Goal: Information Seeking & Learning: Learn about a topic

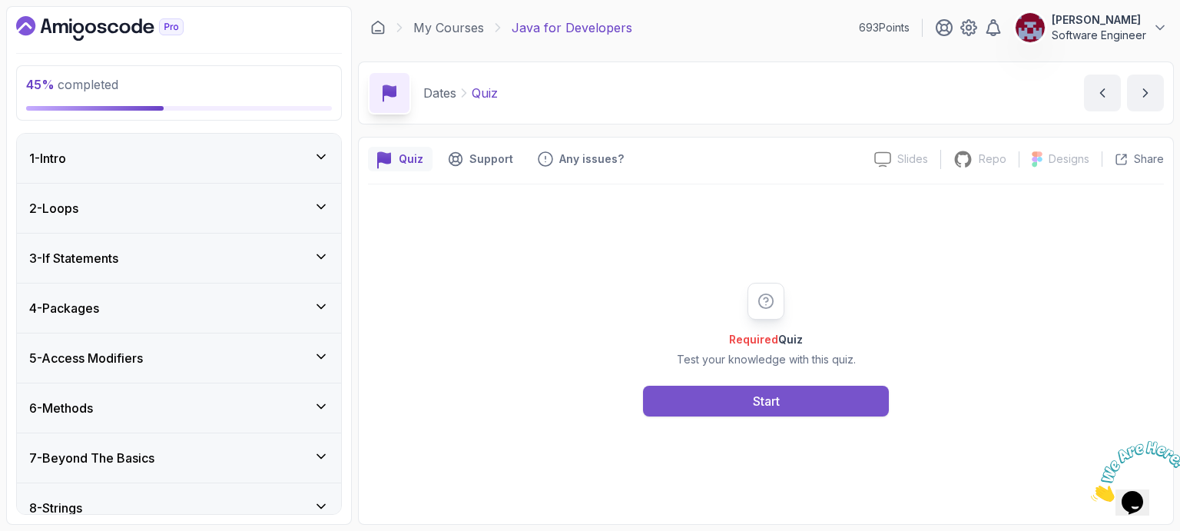
scroll to position [526, 0]
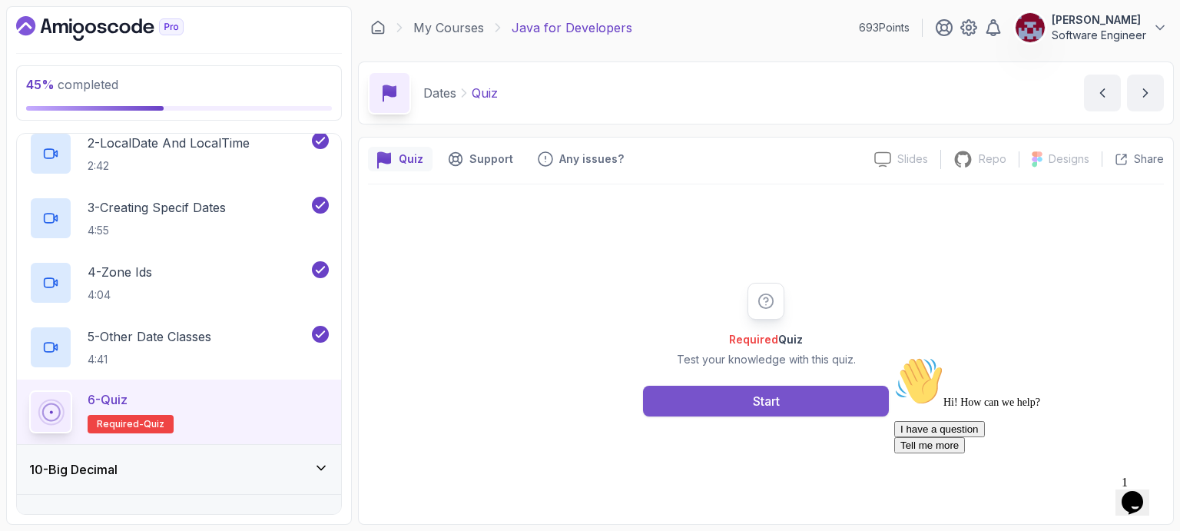
click at [768, 405] on div "Start" at bounding box center [766, 401] width 27 height 18
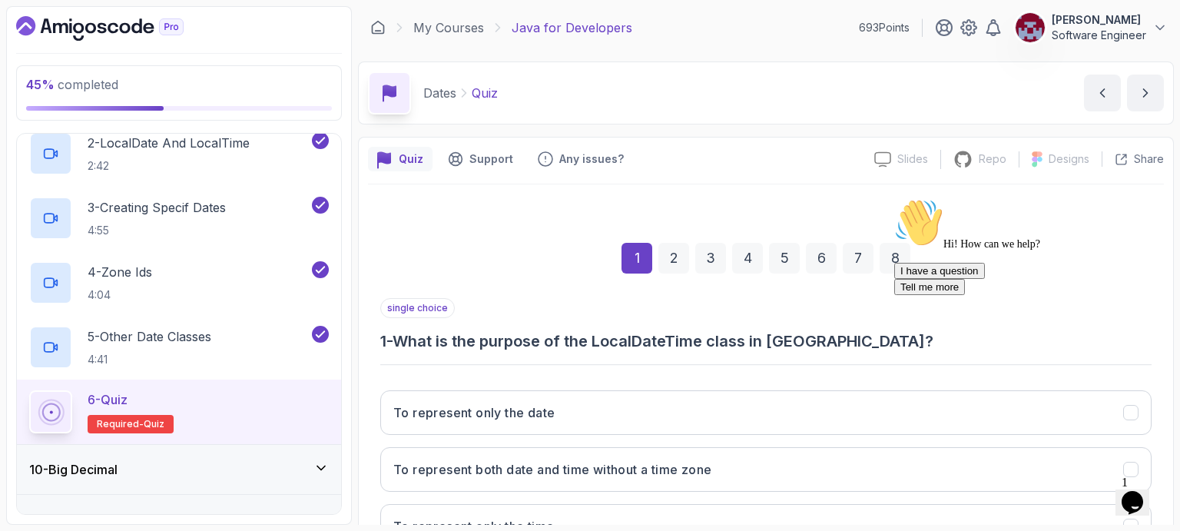
scroll to position [177, 0]
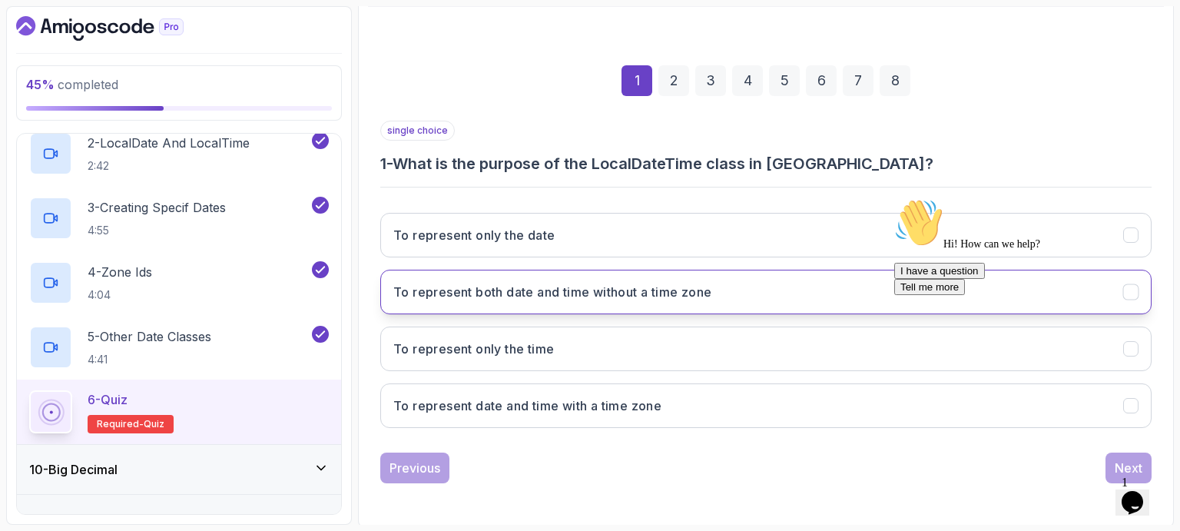
click at [602, 283] on h3 "To represent both date and time without a time zone" at bounding box center [552, 292] width 318 height 18
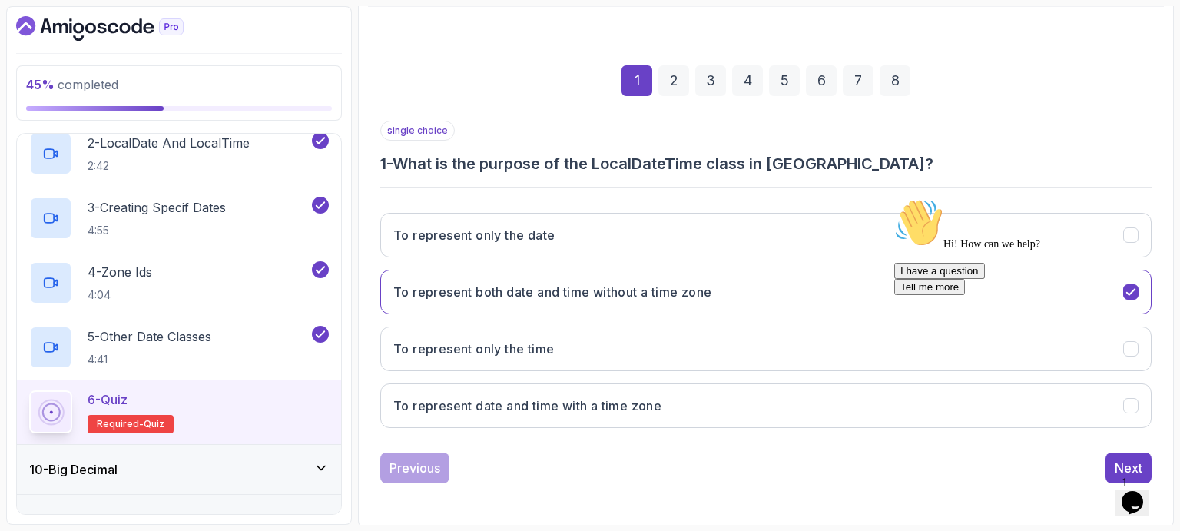
click at [894, 198] on icon "Chat attention grabber" at bounding box center [894, 198] width 0 height 0
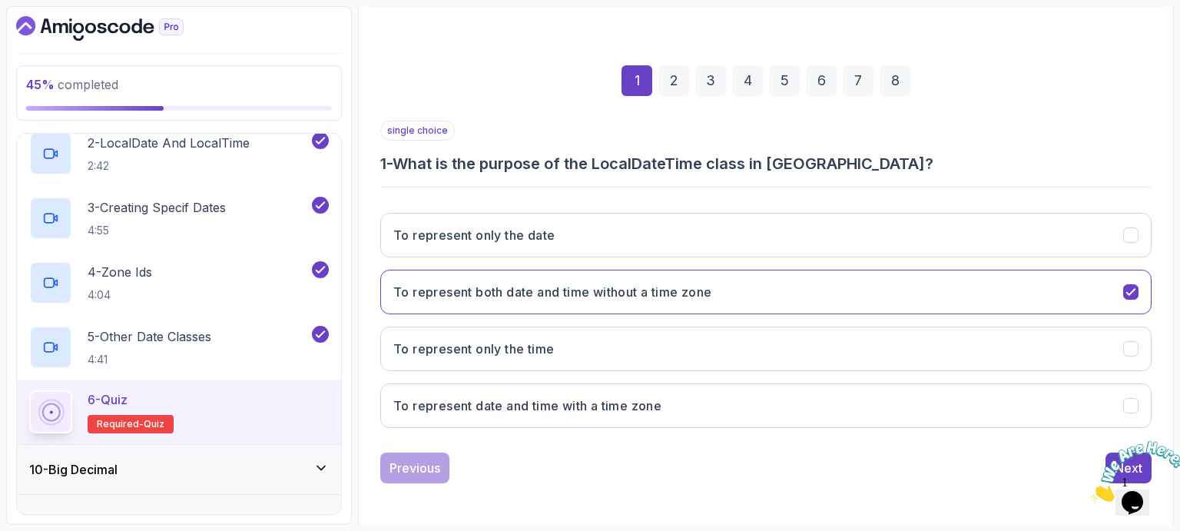
click at [1091, 491] on icon "Close" at bounding box center [1091, 497] width 0 height 13
click at [1133, 459] on div "Next" at bounding box center [1129, 468] width 28 height 18
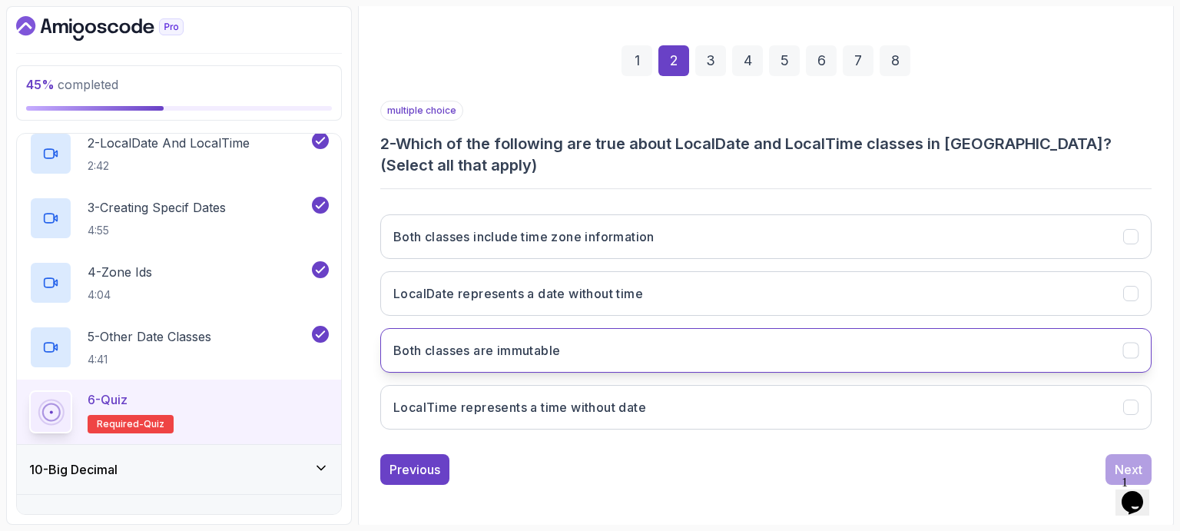
scroll to position [194, 0]
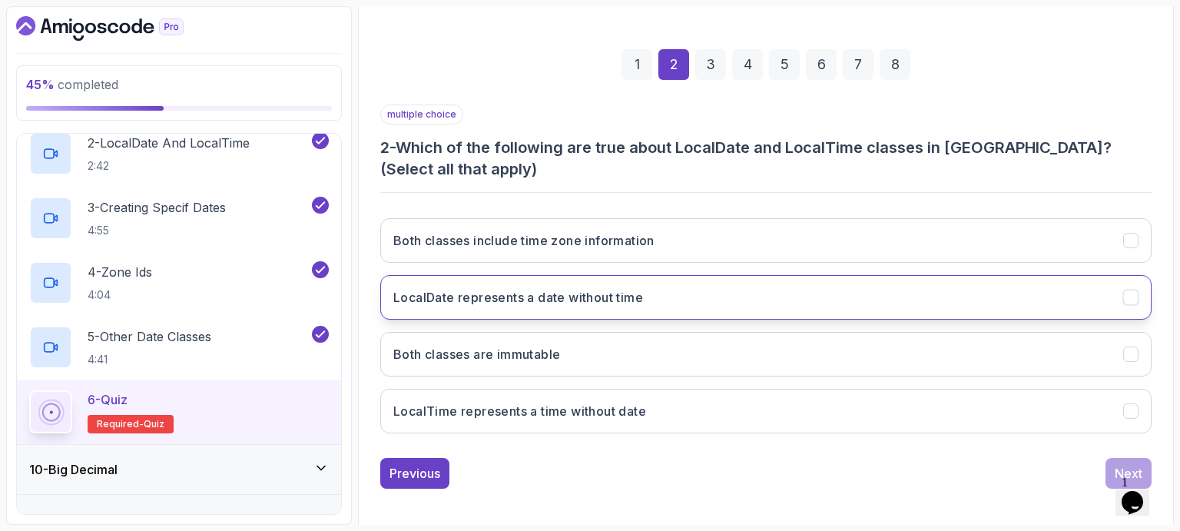
click at [515, 304] on h3 "LocalDate represents a date without time" at bounding box center [518, 297] width 250 height 18
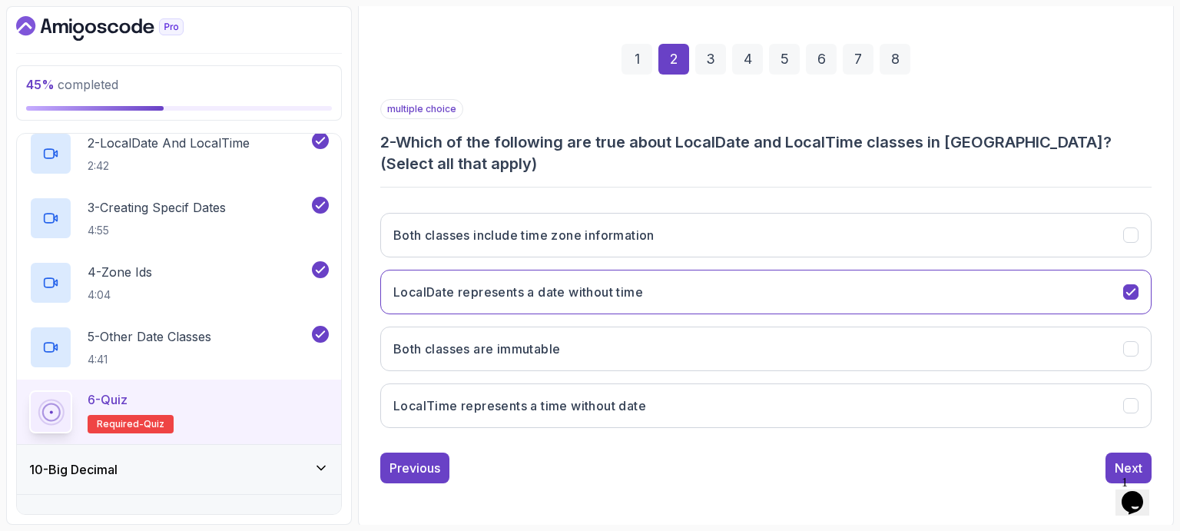
scroll to position [197, 0]
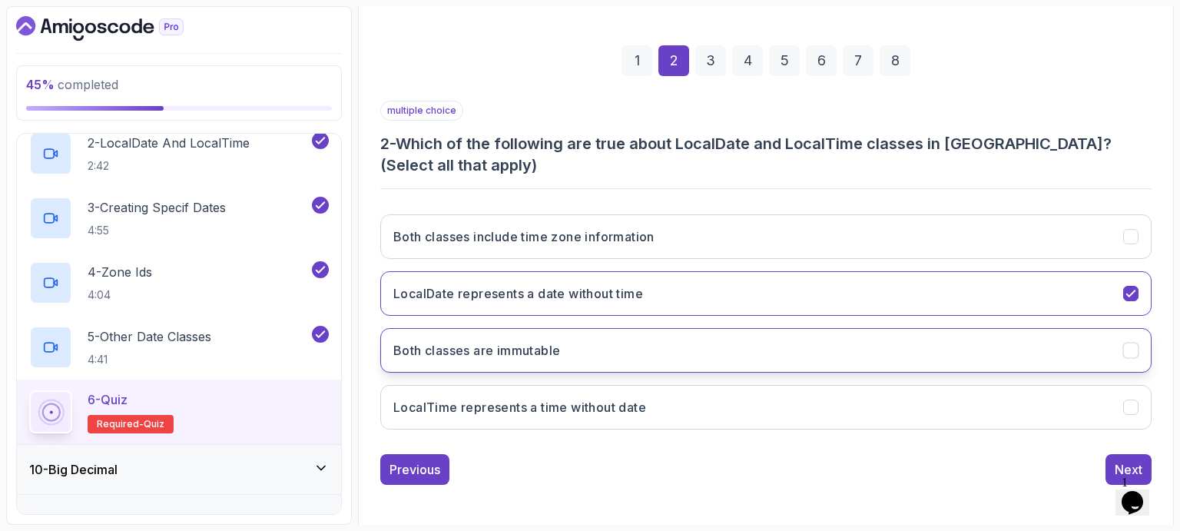
click at [510, 350] on h3 "Both classes are immutable" at bounding box center [476, 350] width 167 height 18
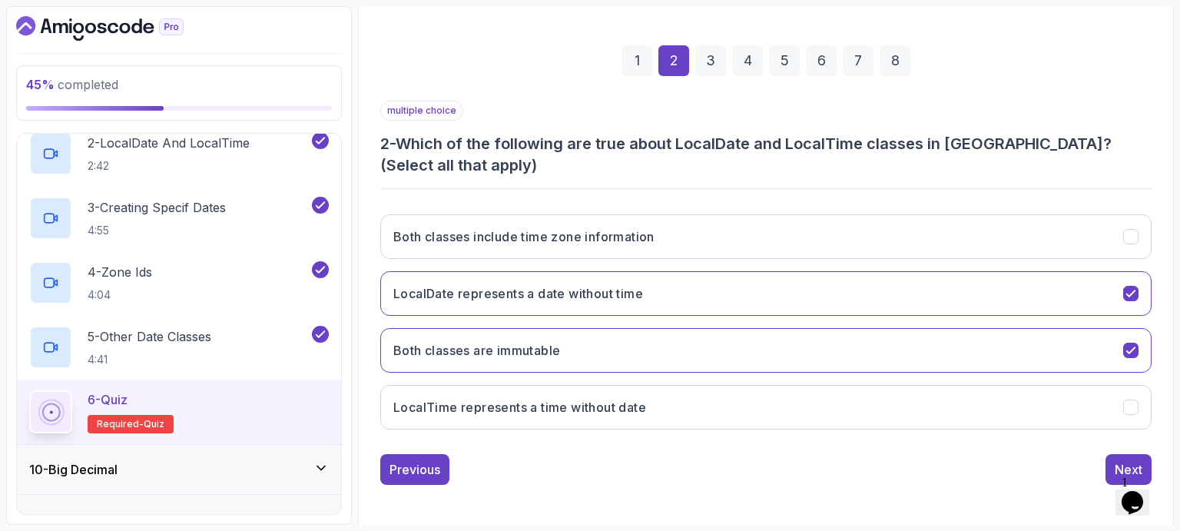
click at [363, 357] on div "Quiz Support Any issues? Slides Slides not available Repo Repository not availa…" at bounding box center [766, 233] width 816 height 589
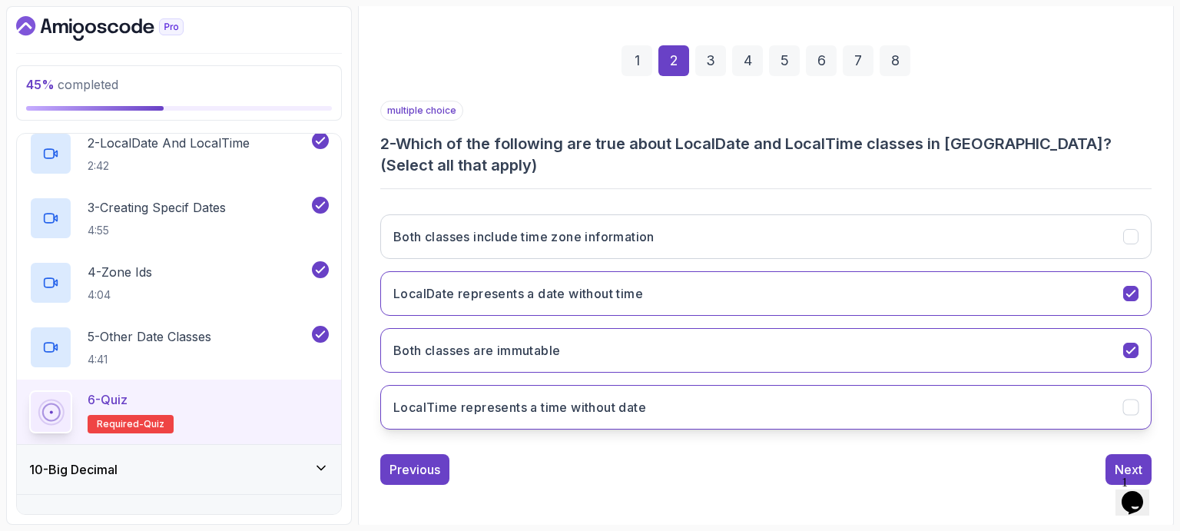
click at [537, 408] on h3 "LocalTime represents a time without date" at bounding box center [519, 407] width 253 height 18
click at [1119, 466] on div "Next" at bounding box center [1129, 469] width 28 height 18
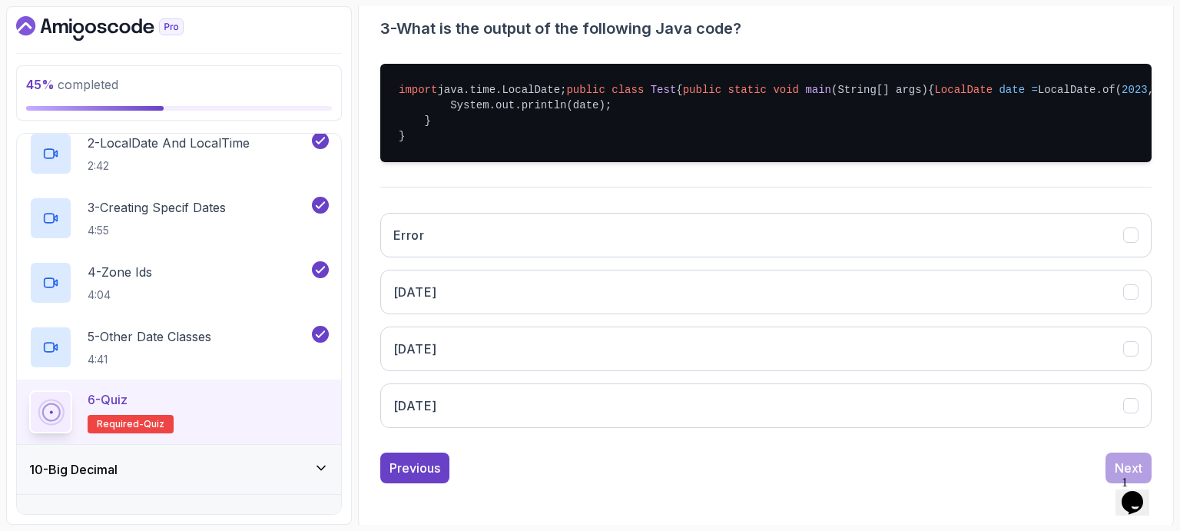
scroll to position [312, 0]
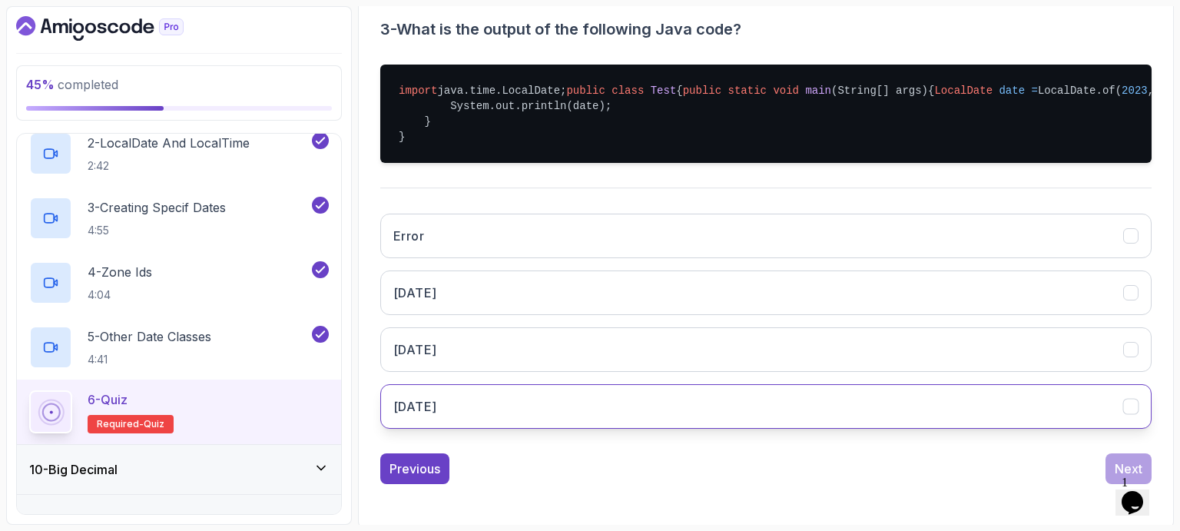
click at [469, 429] on button "[DATE]" at bounding box center [765, 406] width 771 height 45
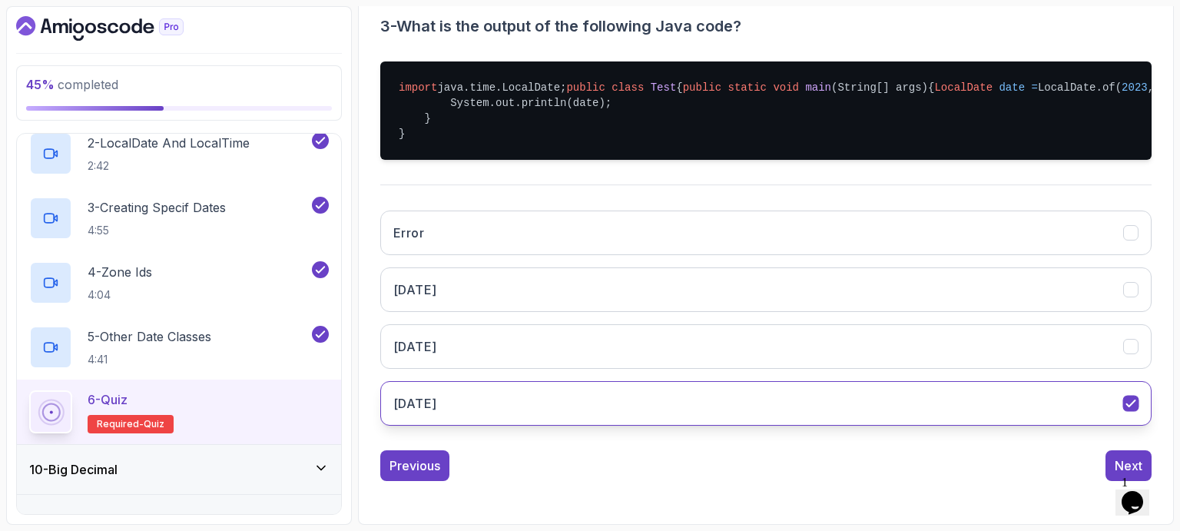
scroll to position [359, 0]
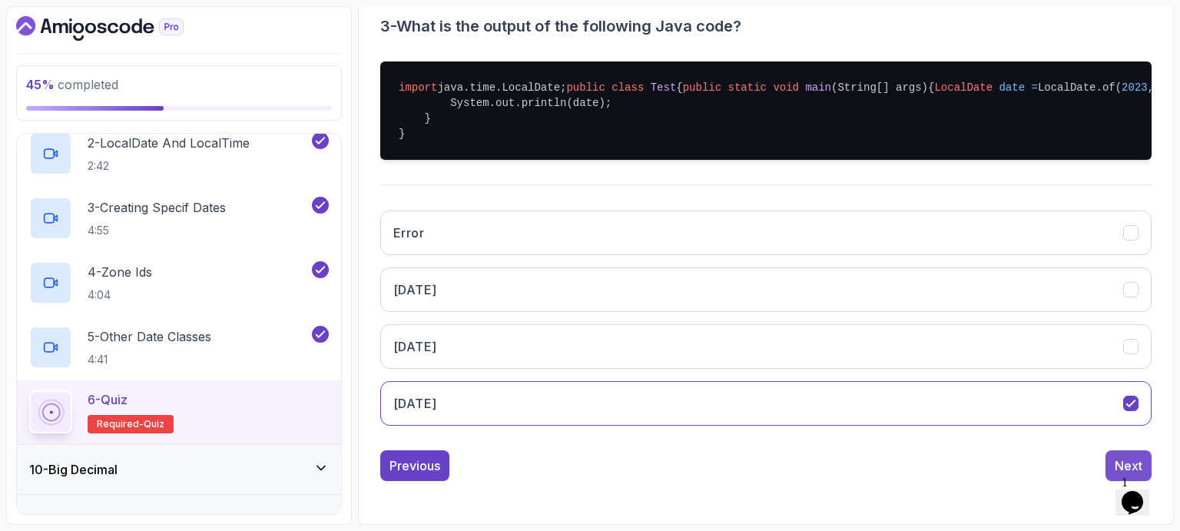
click at [1120, 460] on div "Next" at bounding box center [1129, 465] width 28 height 18
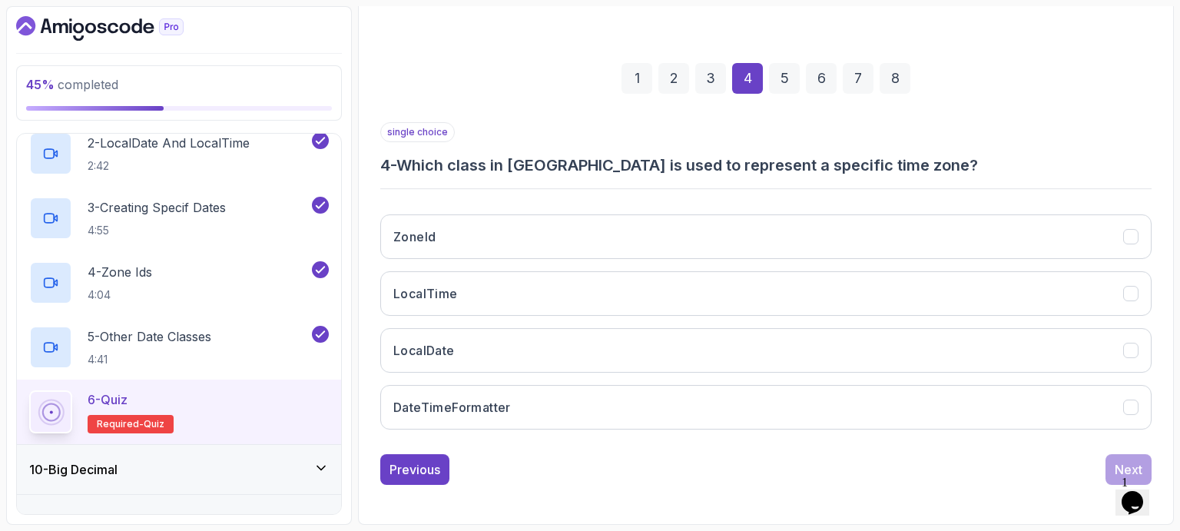
scroll to position [177, 0]
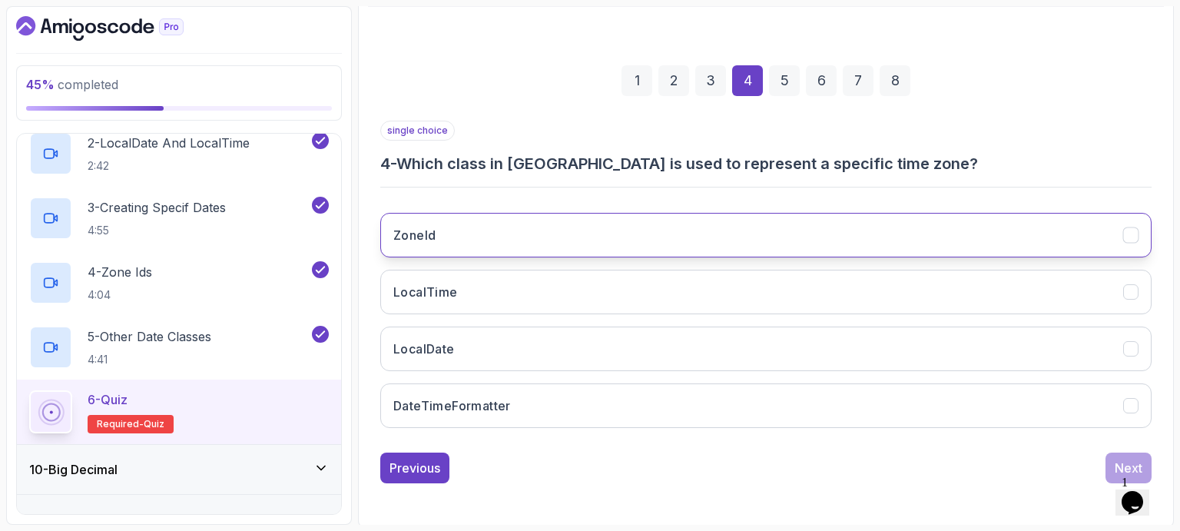
click at [491, 227] on button "ZoneId" at bounding box center [765, 235] width 771 height 45
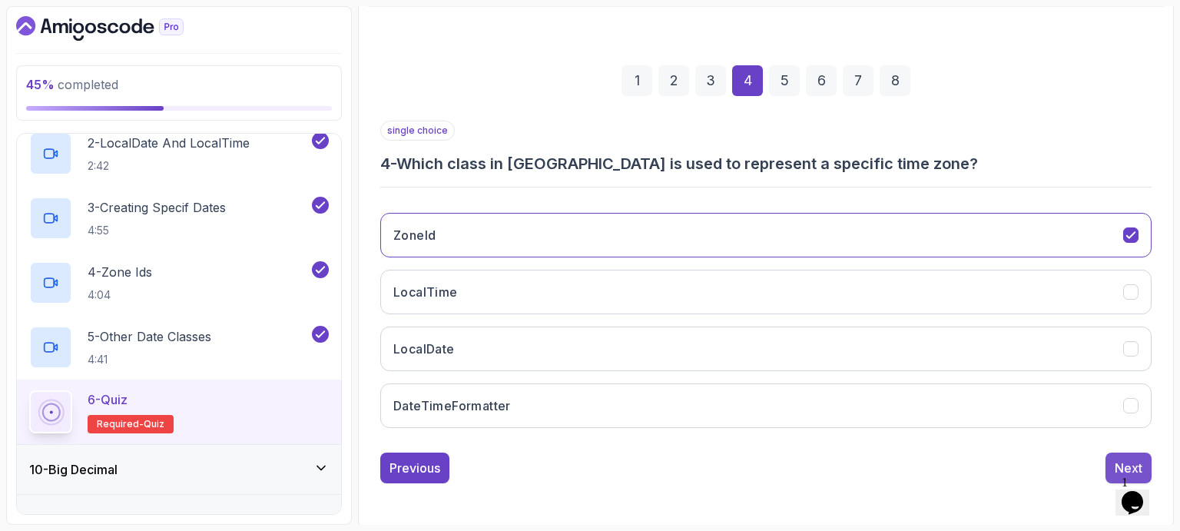
click at [1119, 459] on div "Next" at bounding box center [1129, 468] width 28 height 18
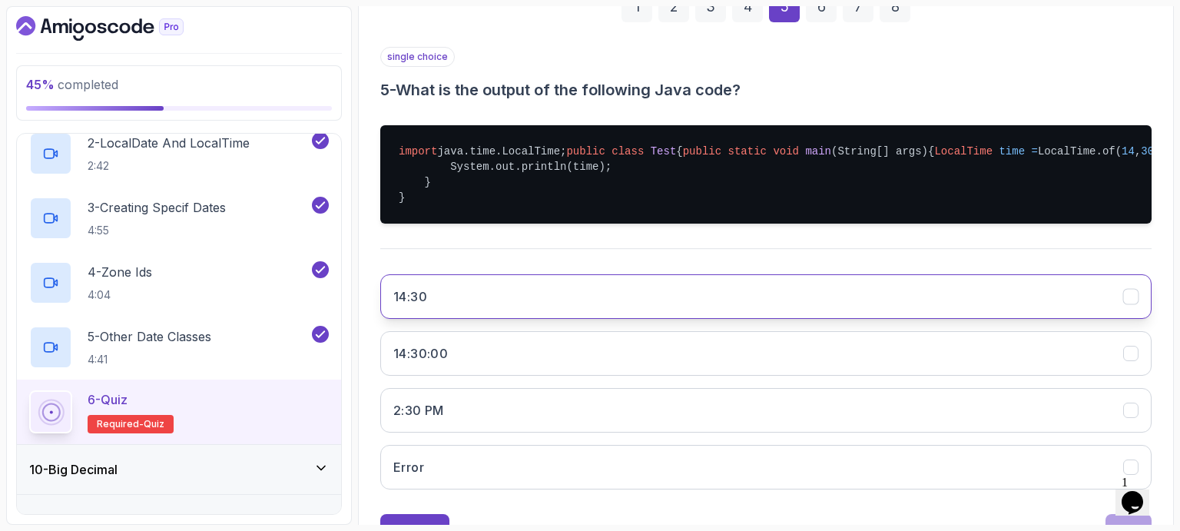
scroll to position [359, 0]
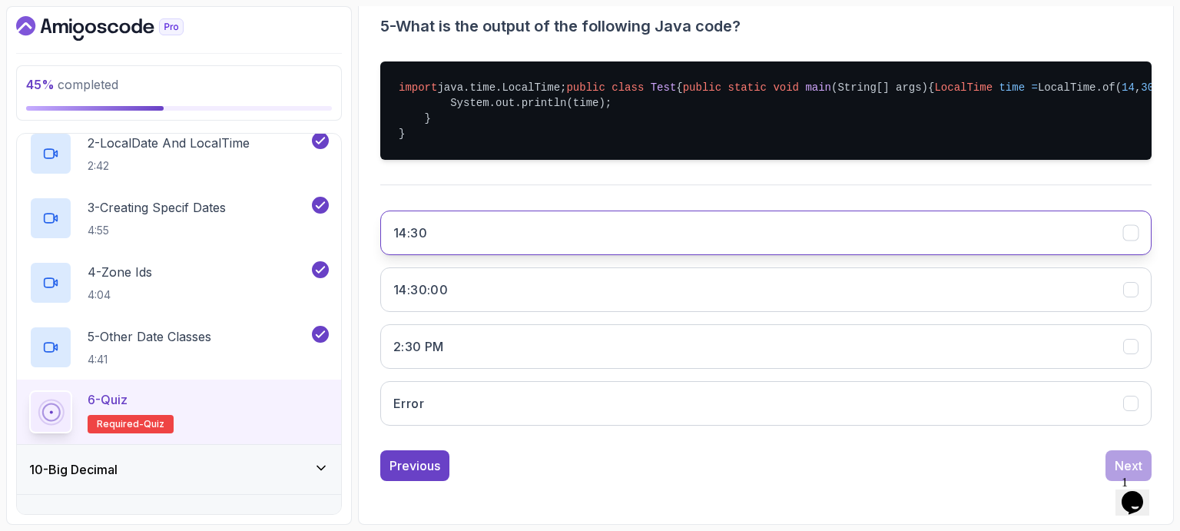
click at [489, 236] on button "14:30" at bounding box center [765, 233] width 771 height 45
click at [1131, 456] on button "Next" at bounding box center [1129, 465] width 46 height 31
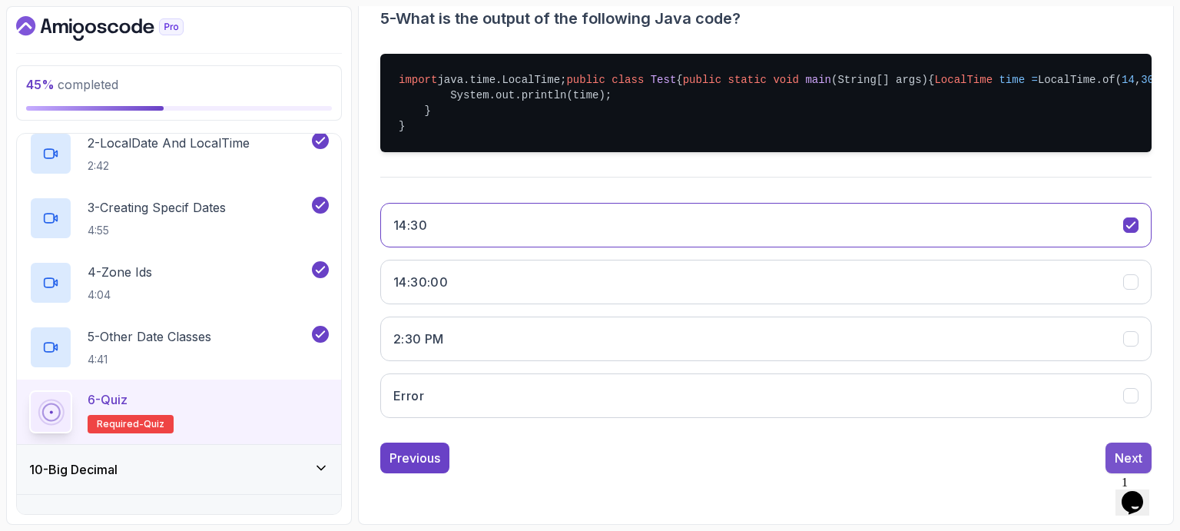
scroll to position [177, 0]
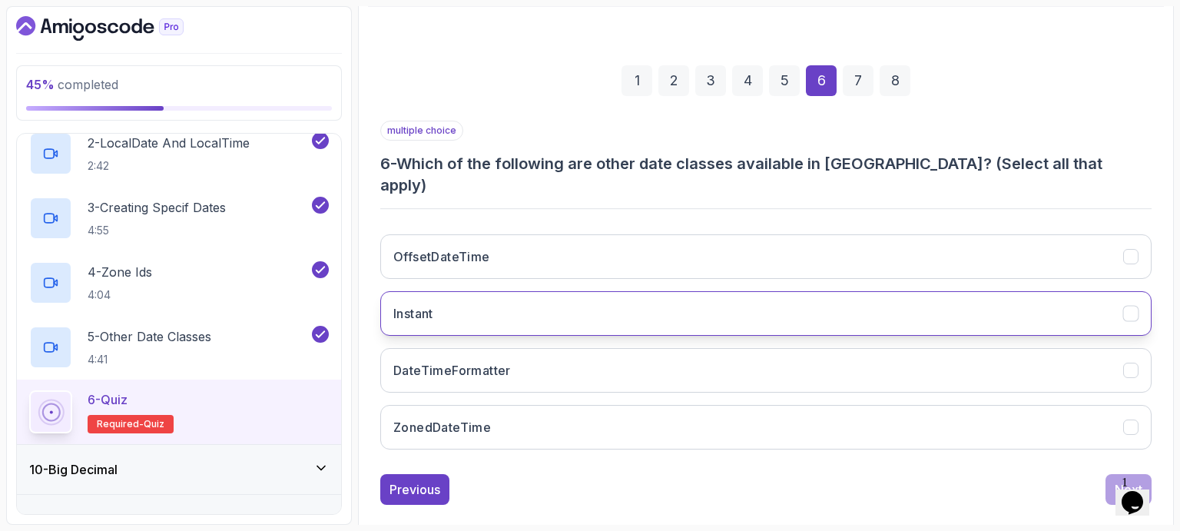
click at [546, 291] on button "Instant" at bounding box center [765, 313] width 771 height 45
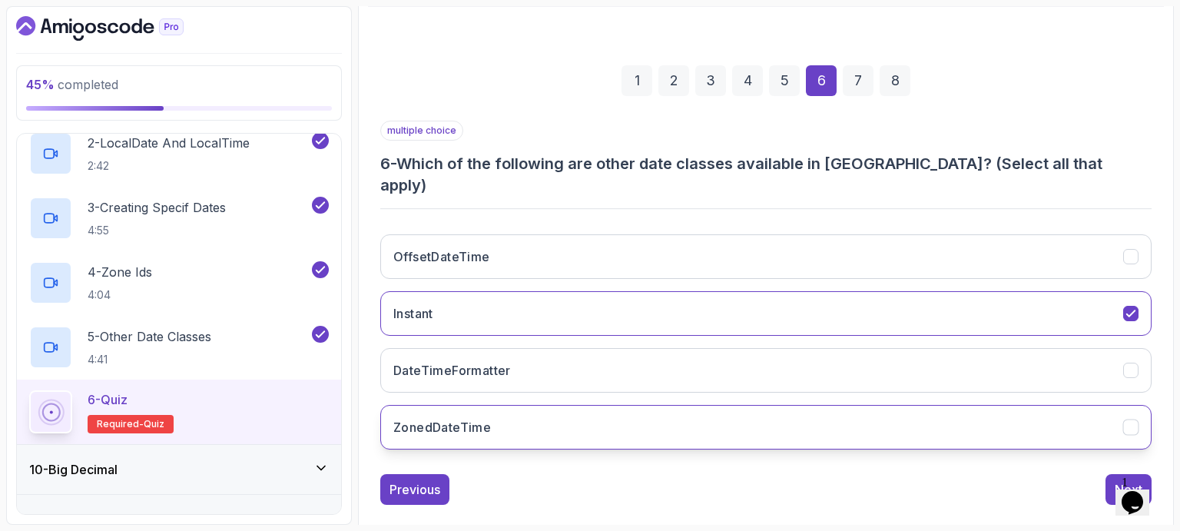
click at [522, 405] on button "ZonedDateTime" at bounding box center [765, 427] width 771 height 45
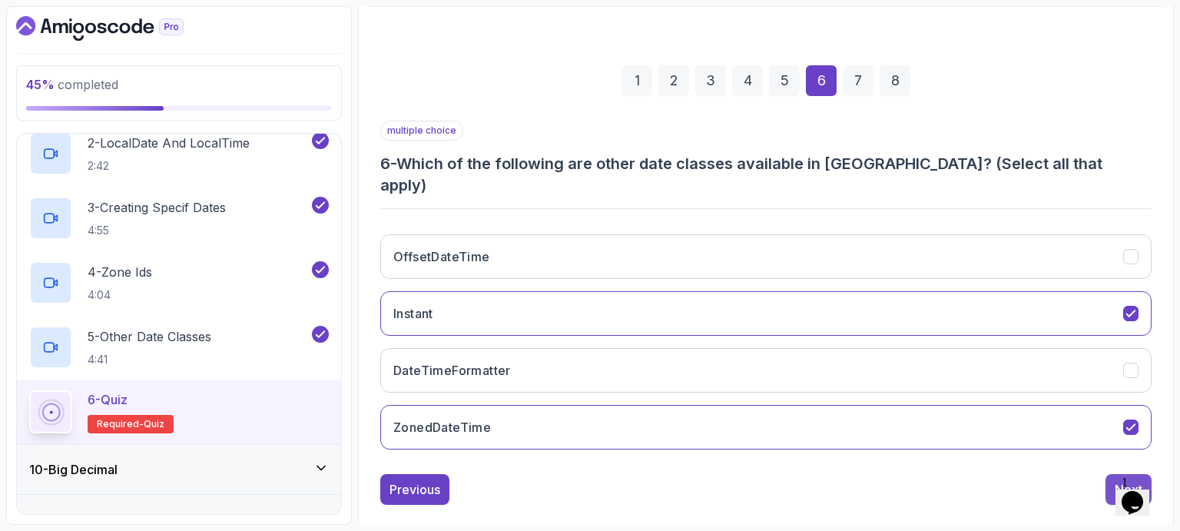
click at [1124, 480] on div "Next" at bounding box center [1129, 489] width 28 height 18
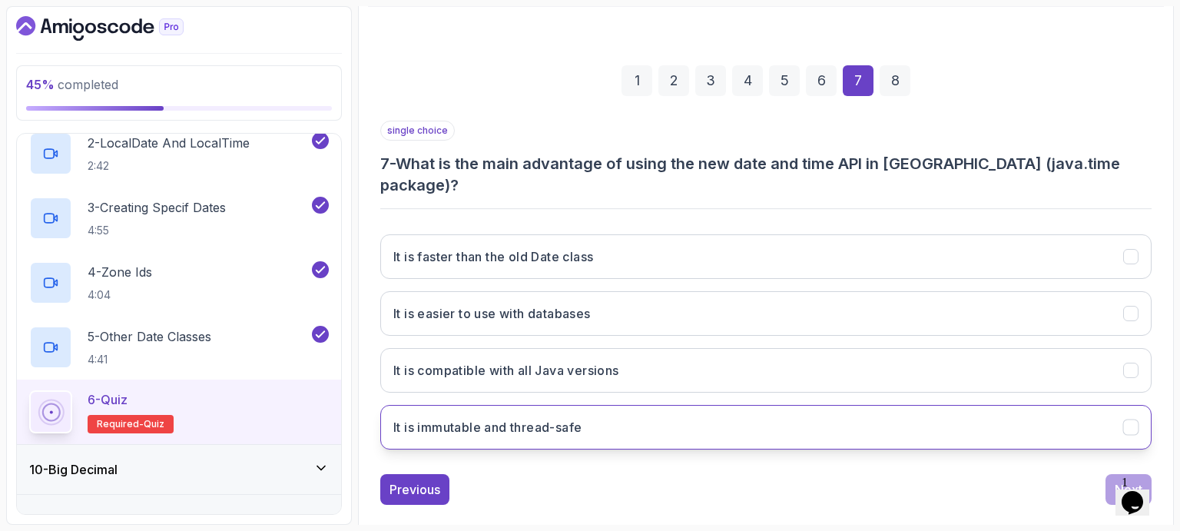
click at [544, 418] on h3 "It is immutable and thread-safe" at bounding box center [487, 427] width 188 height 18
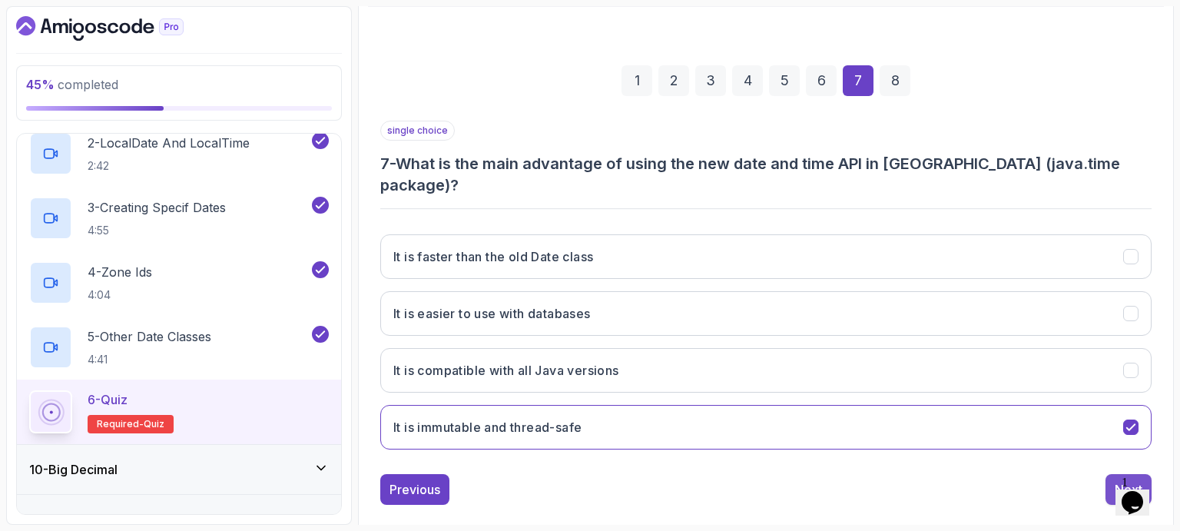
click at [1118, 480] on div "Next" at bounding box center [1129, 489] width 28 height 18
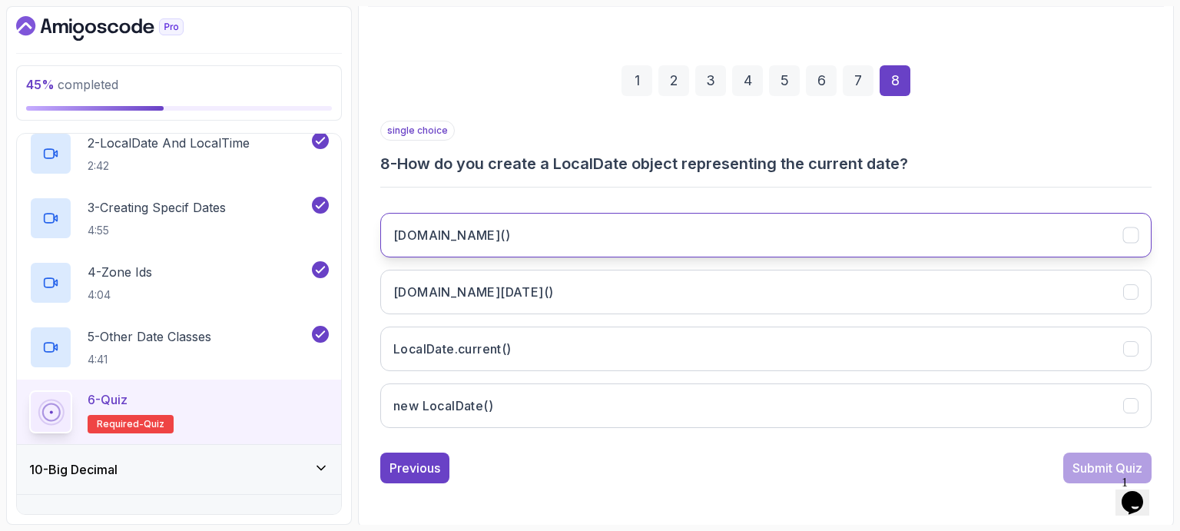
click at [488, 231] on h3 "[DOMAIN_NAME]()" at bounding box center [451, 235] width 117 height 18
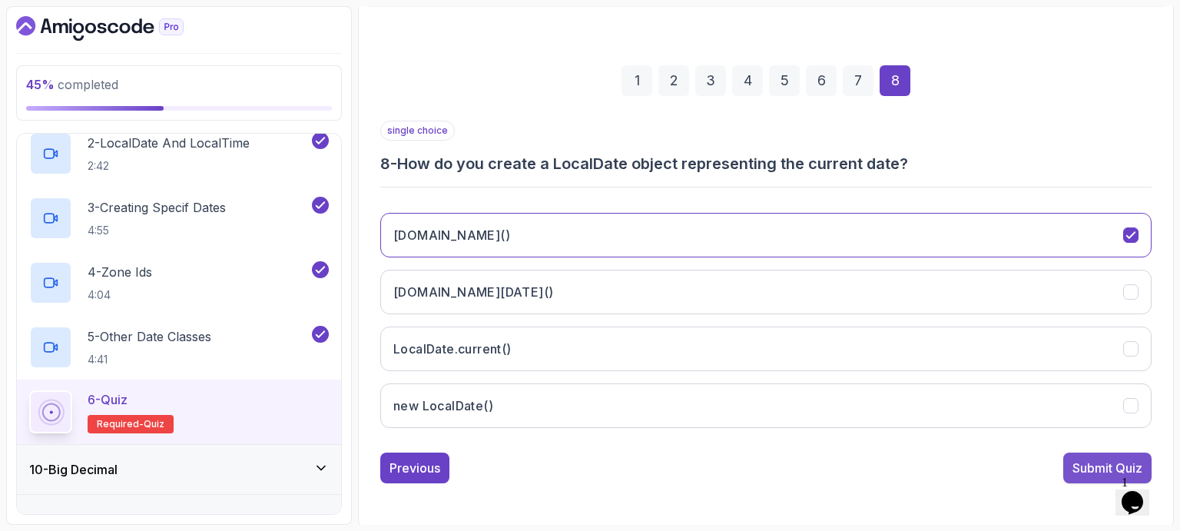
click at [1090, 467] on div "Submit Quiz" at bounding box center [1108, 468] width 70 height 18
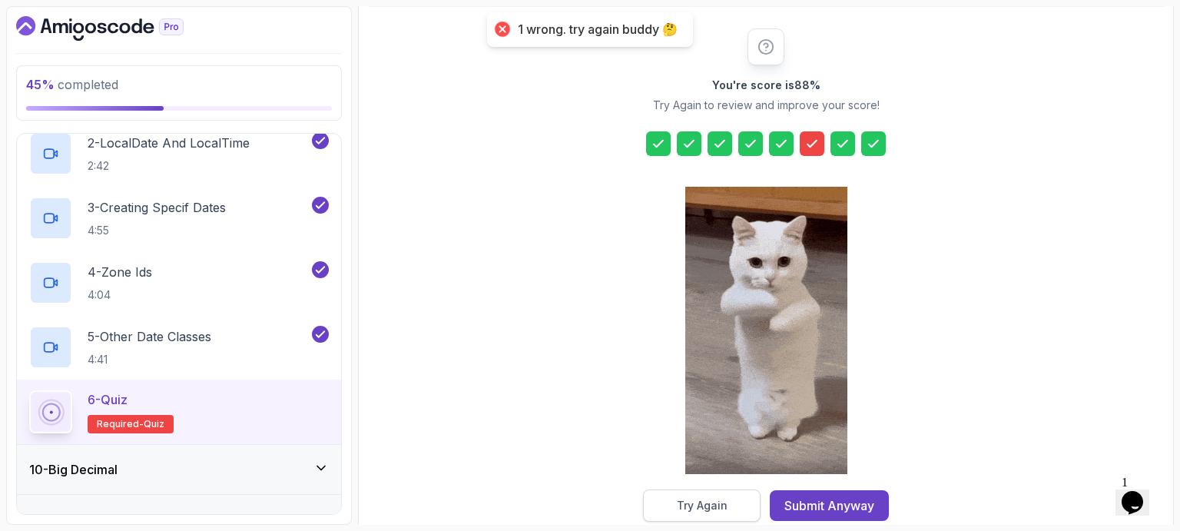
click at [712, 503] on div "Try Again" at bounding box center [702, 505] width 51 height 15
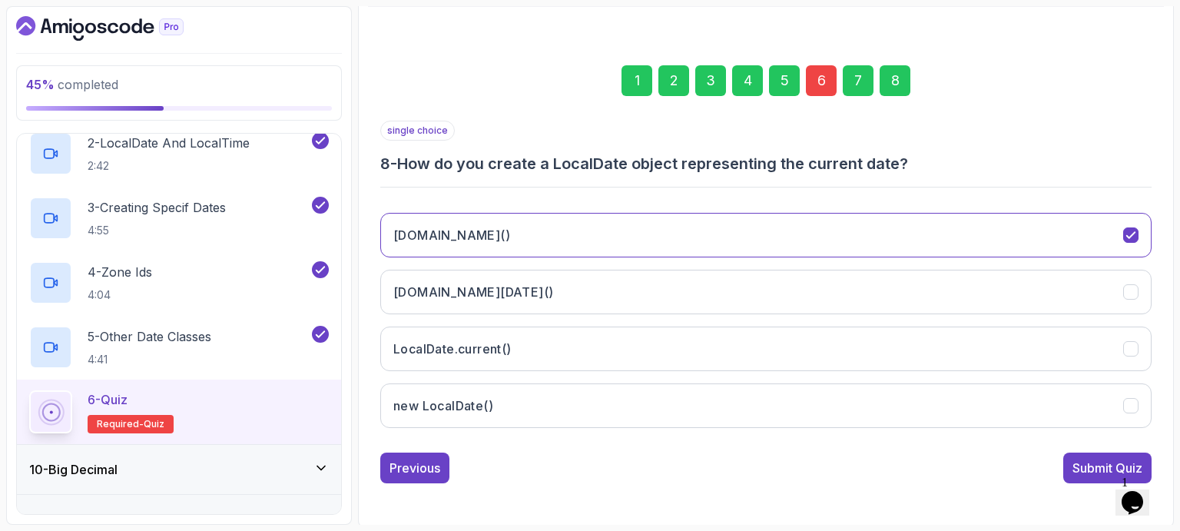
click at [820, 82] on div "6" at bounding box center [821, 80] width 31 height 31
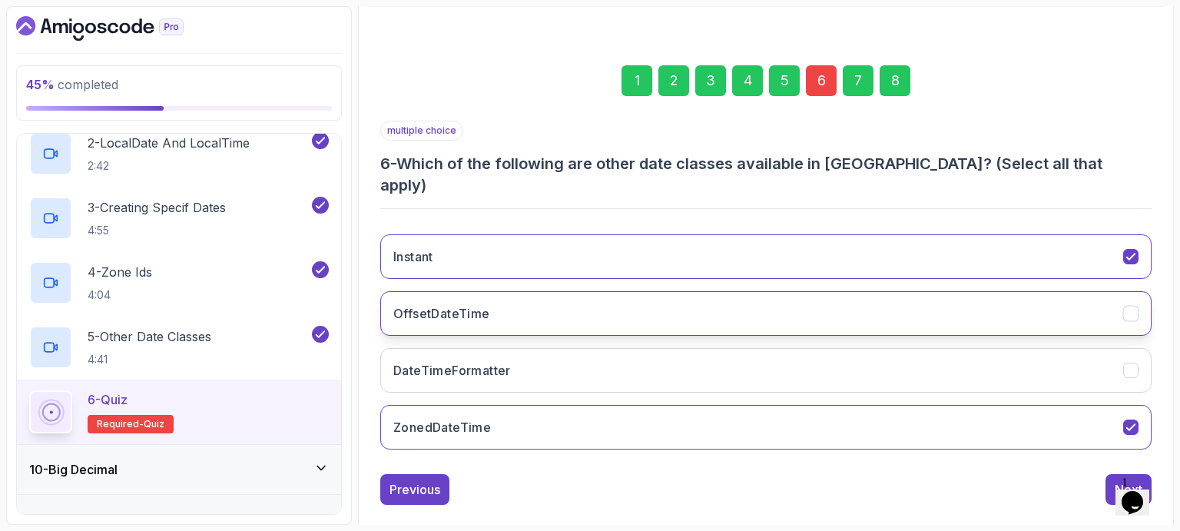
click at [575, 291] on button "OffsetDateTime" at bounding box center [765, 313] width 771 height 45
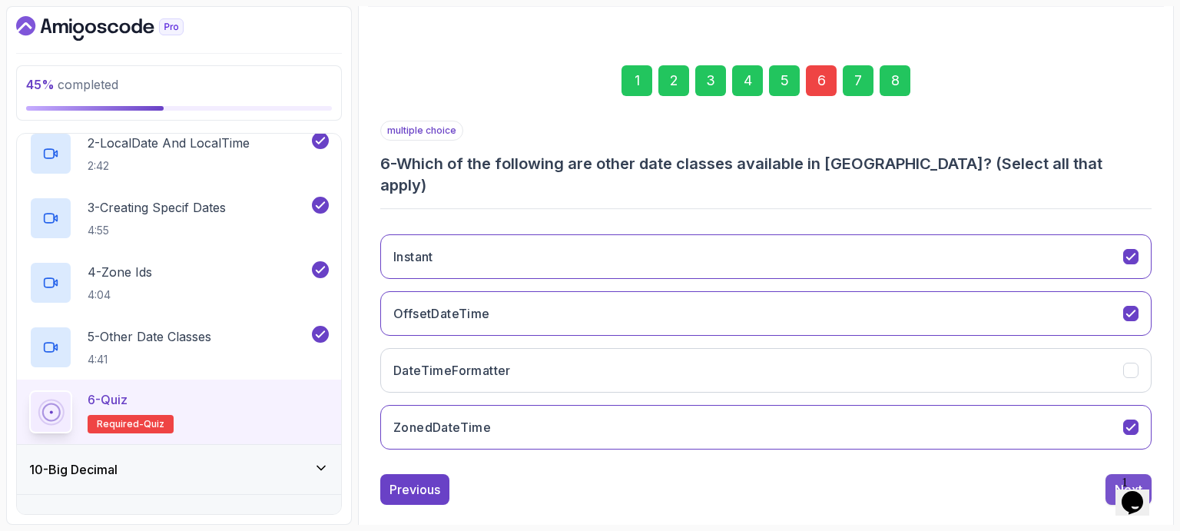
click at [1121, 480] on div "Next" at bounding box center [1129, 489] width 28 height 18
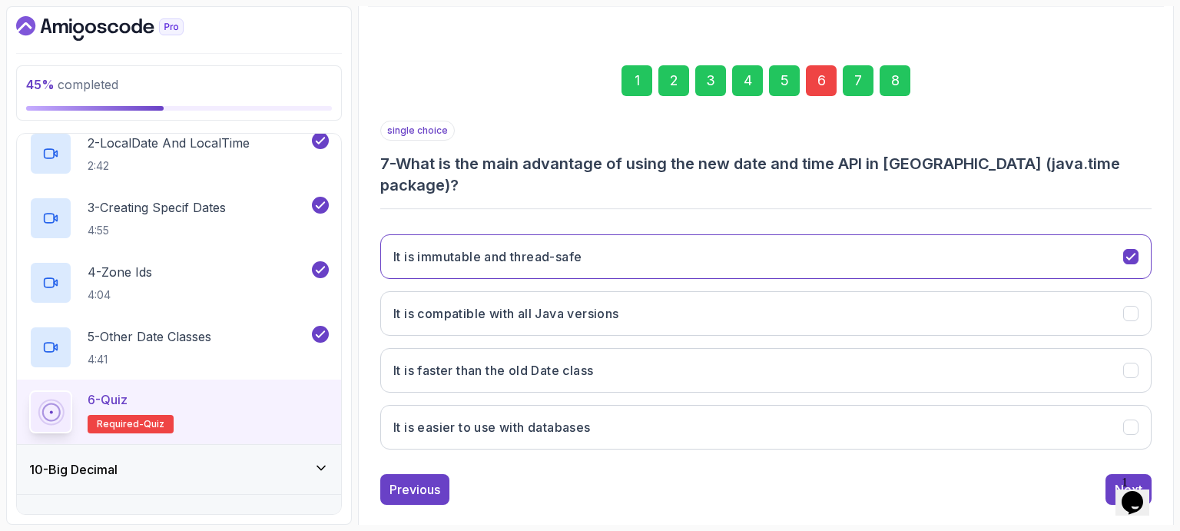
click at [890, 81] on div "8" at bounding box center [895, 80] width 31 height 31
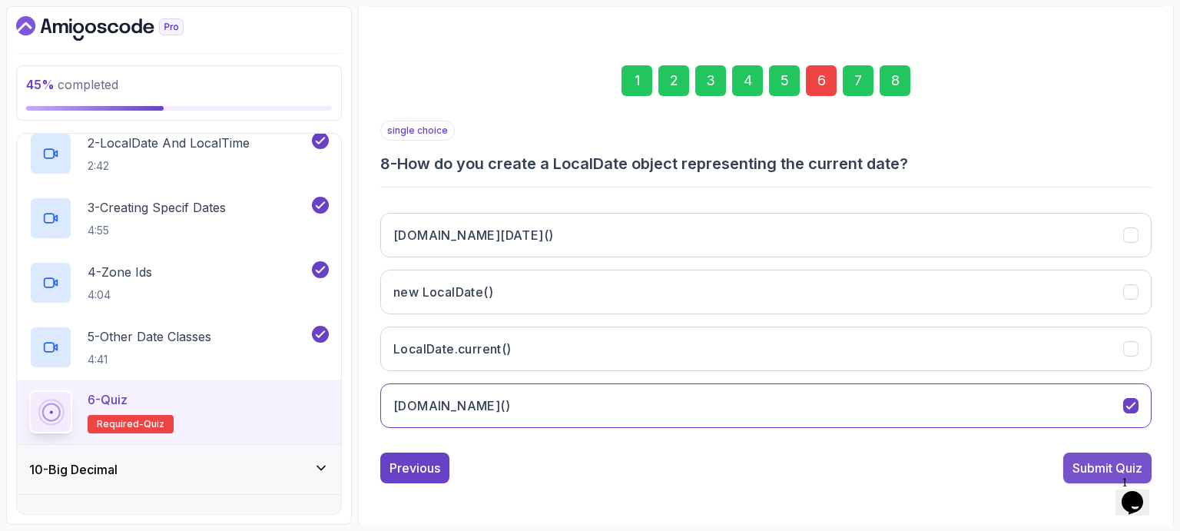
click at [1093, 471] on div "Submit Quiz" at bounding box center [1108, 468] width 70 height 18
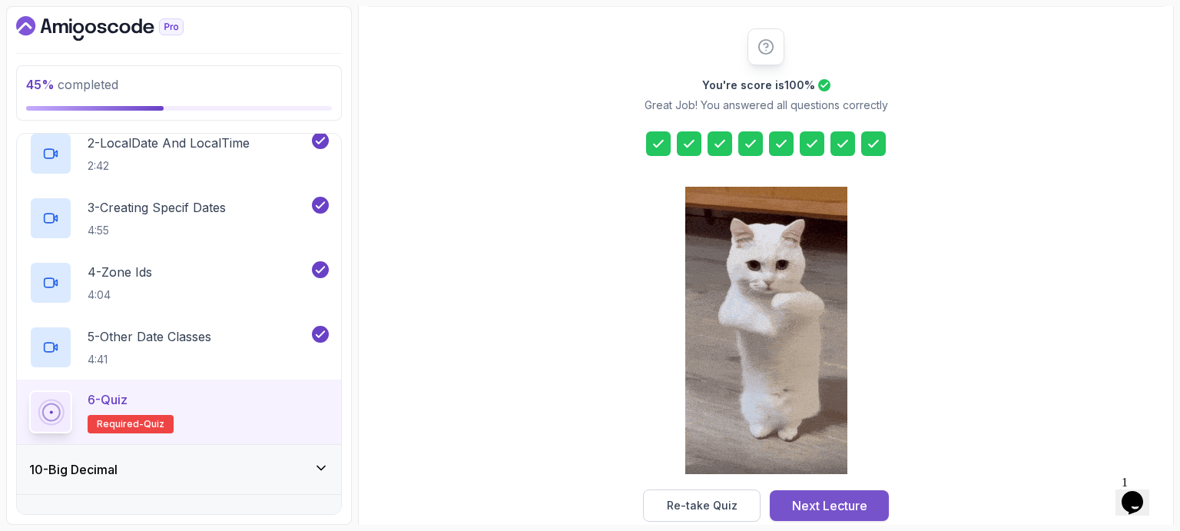
click at [818, 508] on div "Next Lecture" at bounding box center [829, 505] width 75 height 18
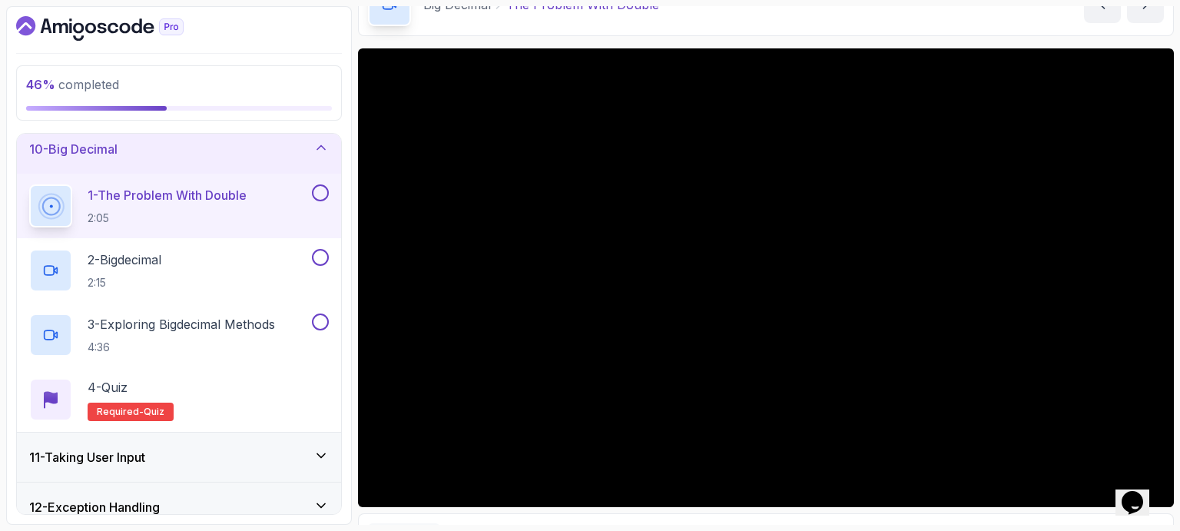
scroll to position [89, 0]
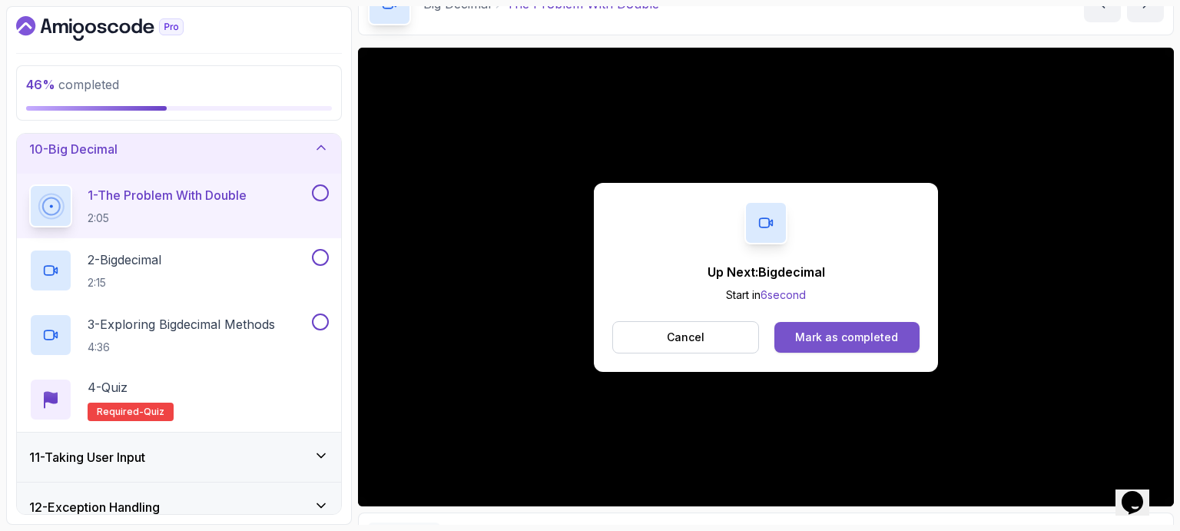
click at [856, 333] on div "Mark as completed" at bounding box center [846, 337] width 103 height 15
